Goal: Information Seeking & Learning: Learn about a topic

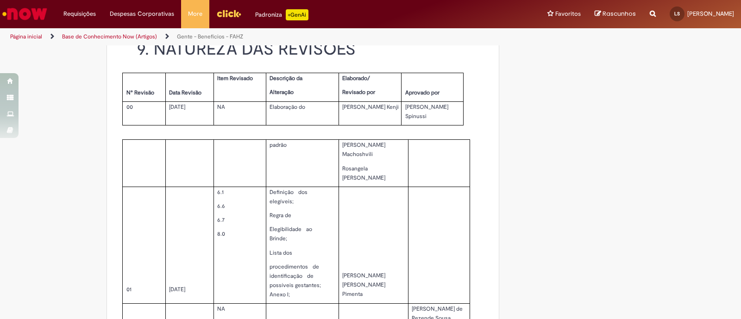
scroll to position [1736, 0]
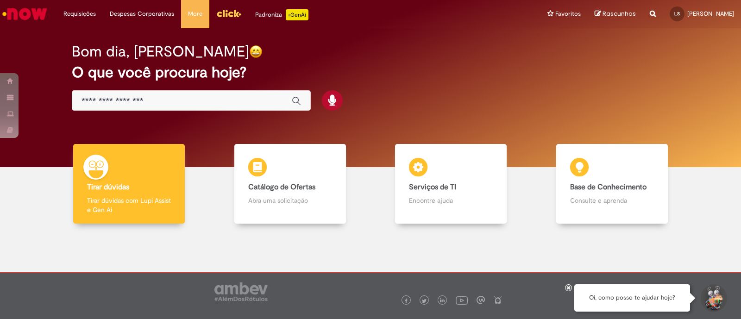
click at [246, 91] on div "Global" at bounding box center [191, 100] width 239 height 21
click at [248, 96] on input "Basta digitar aqui" at bounding box center [182, 101] width 201 height 11
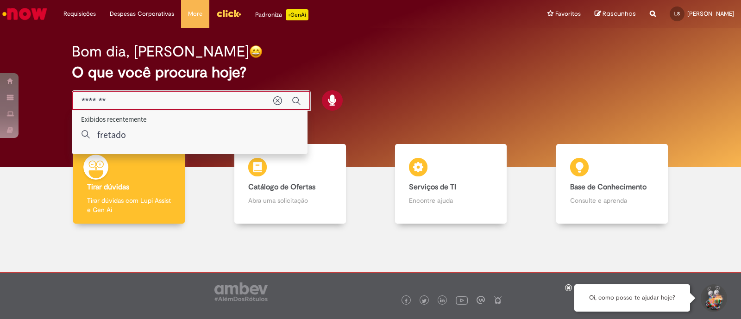
type input "*******"
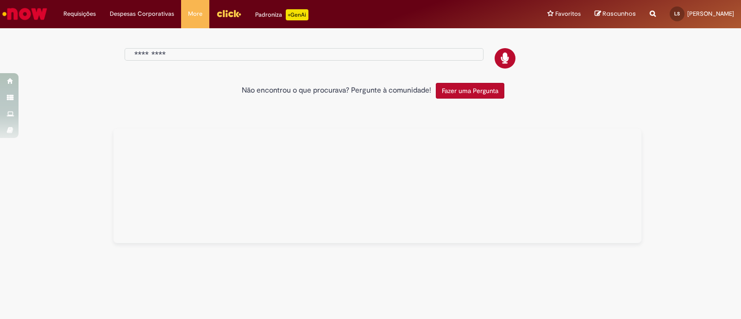
type input "*******"
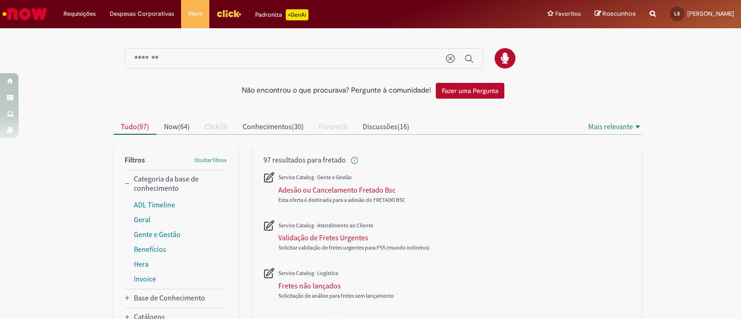
scroll to position [174, 0]
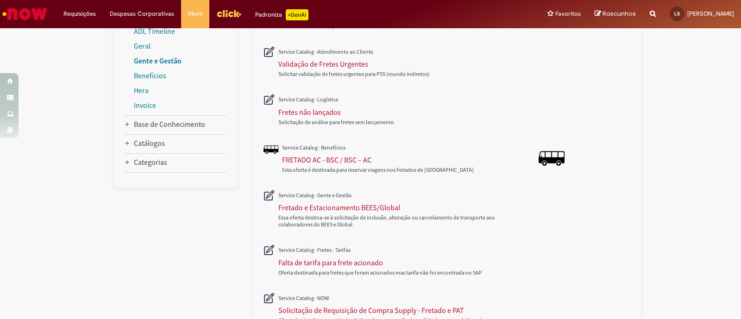
click at [162, 57] on link "Gente e Gestão" at bounding box center [158, 60] width 48 height 9
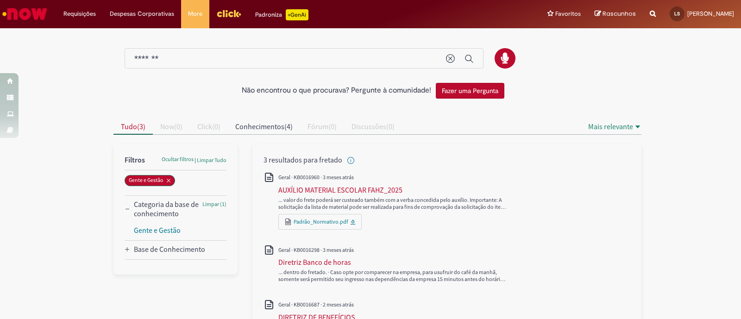
click at [80, 191] on div "Não encontrou o que procurava? Pergunte à comunidade! Fazer uma Pergunta Cancel…" at bounding box center [370, 216] width 741 height 372
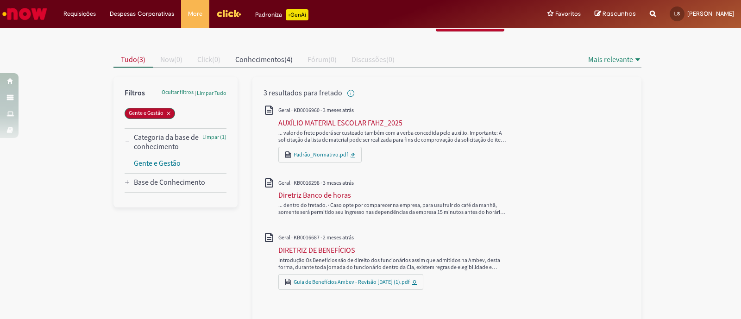
scroll to position [81, 0]
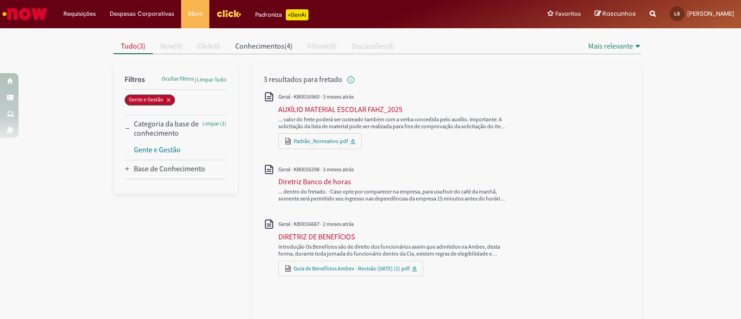
click at [225, 282] on div at bounding box center [378, 176] width 542 height 289
click at [194, 250] on div at bounding box center [378, 176] width 542 height 289
click at [228, 8] on img "Menu Cabeçalho" at bounding box center [228, 13] width 25 height 14
